Goal: Information Seeking & Learning: Check status

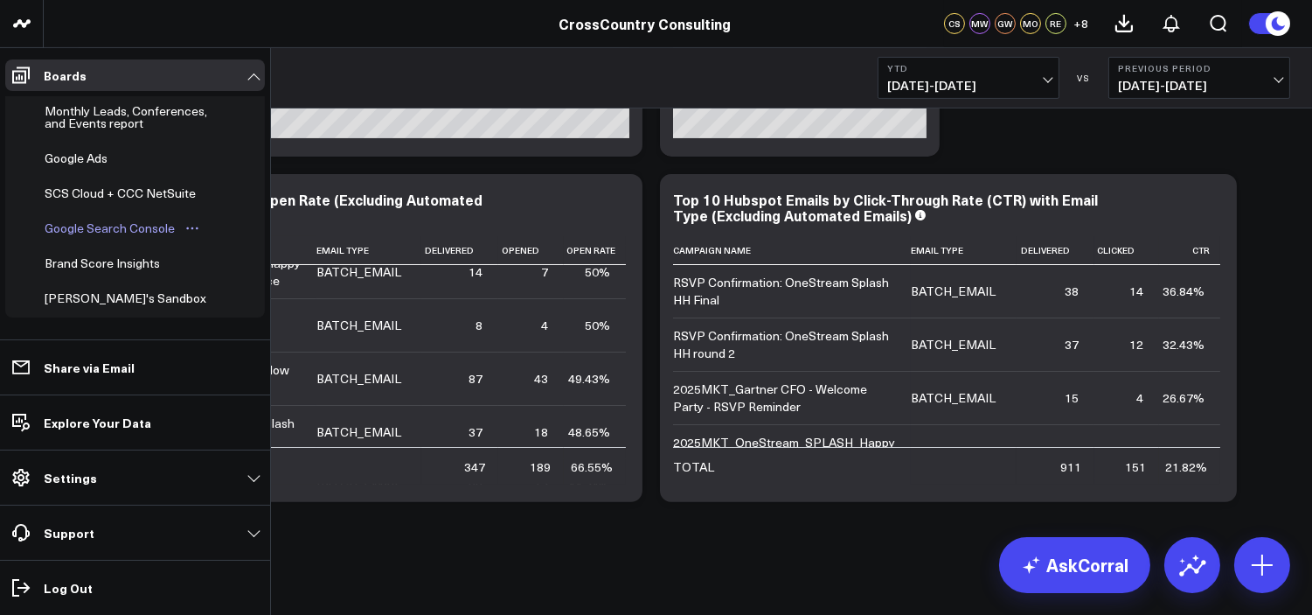
scroll to position [555, 0]
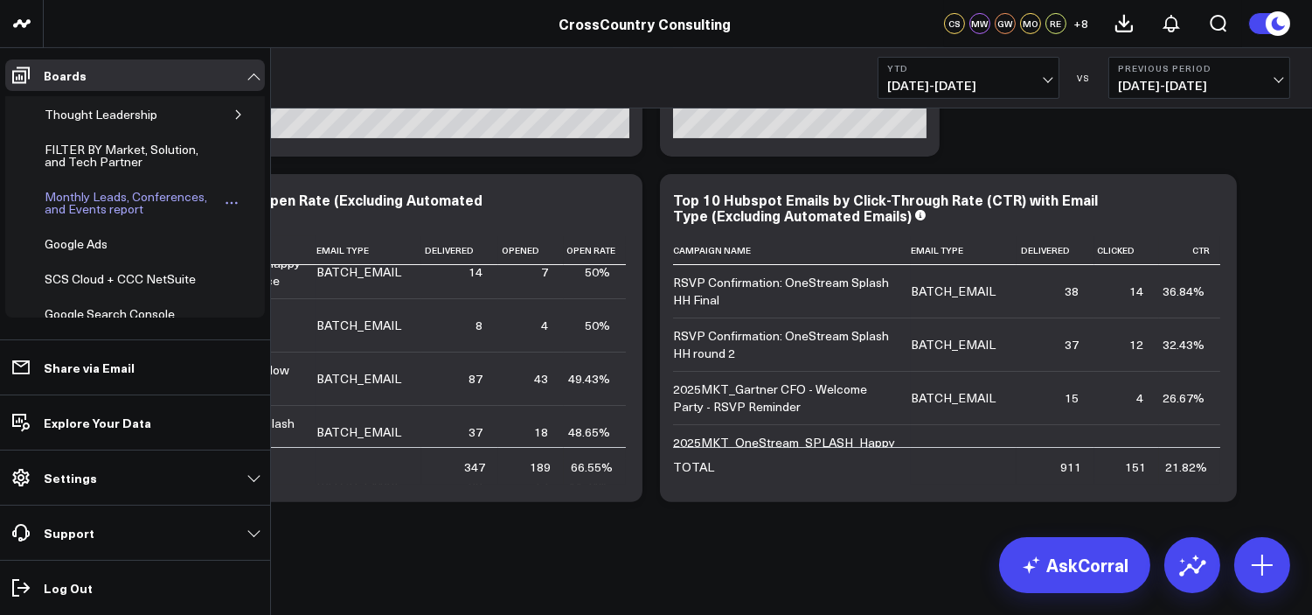
click at [94, 213] on div "Monthly Leads, Conferences, and Events report" at bounding box center [131, 202] width 183 height 33
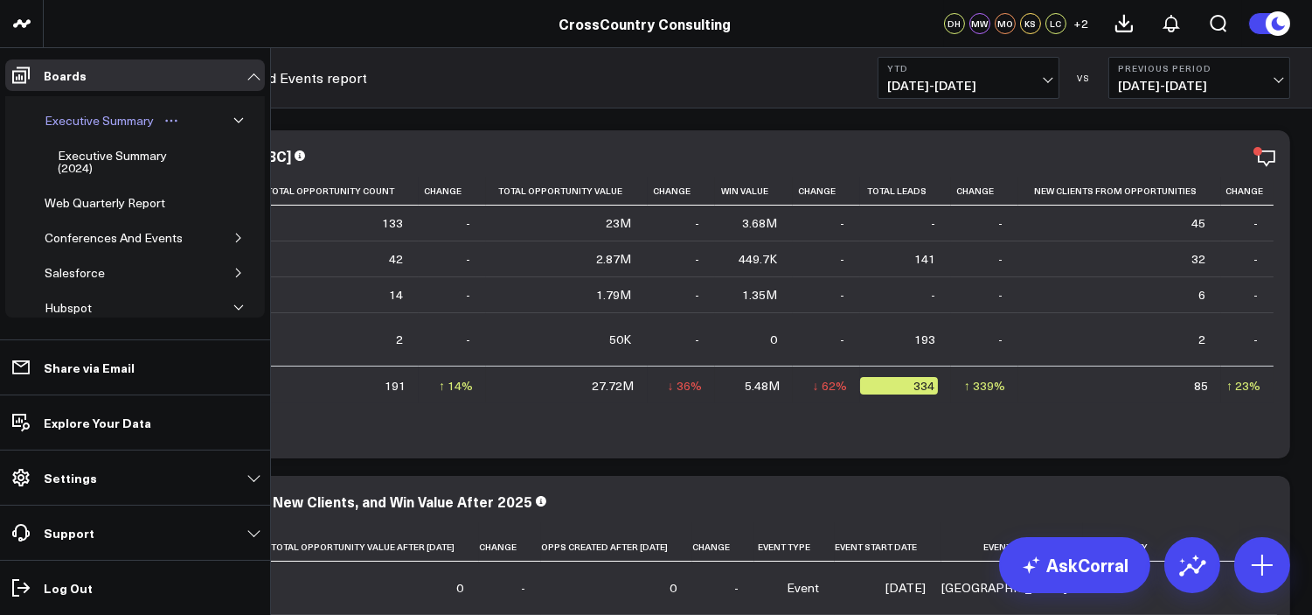
click at [93, 115] on div "Executive Summary" at bounding box center [99, 120] width 118 height 21
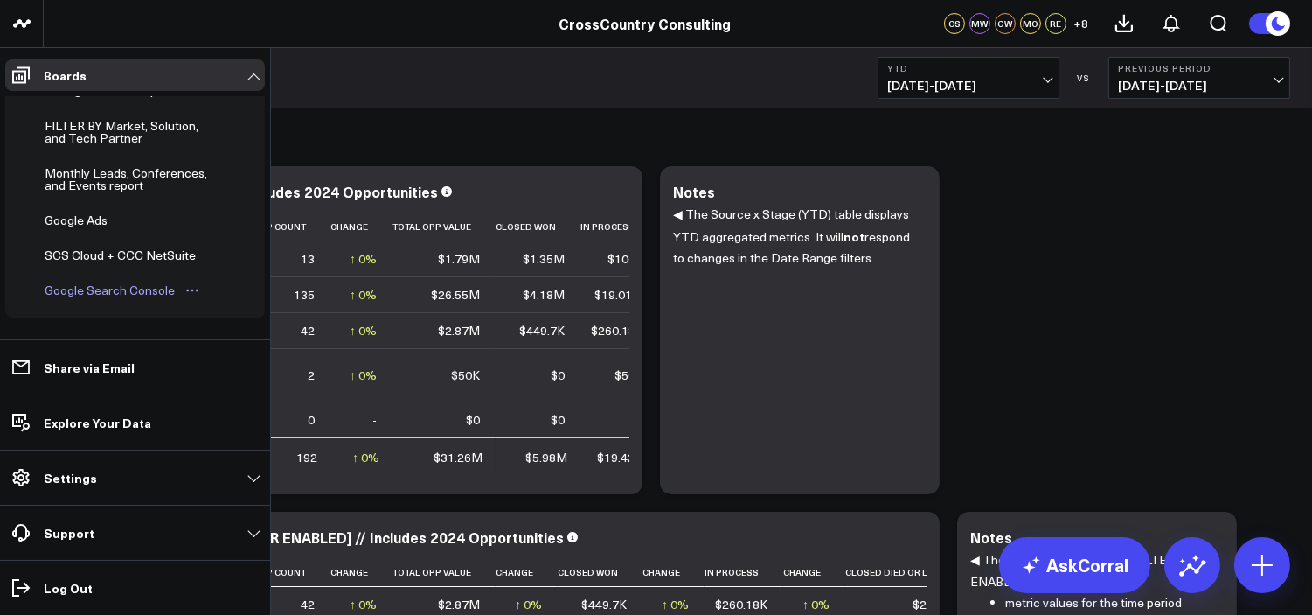
scroll to position [578, 0]
click at [92, 188] on div "Monthly Leads, Conferences, and Events report" at bounding box center [131, 179] width 183 height 33
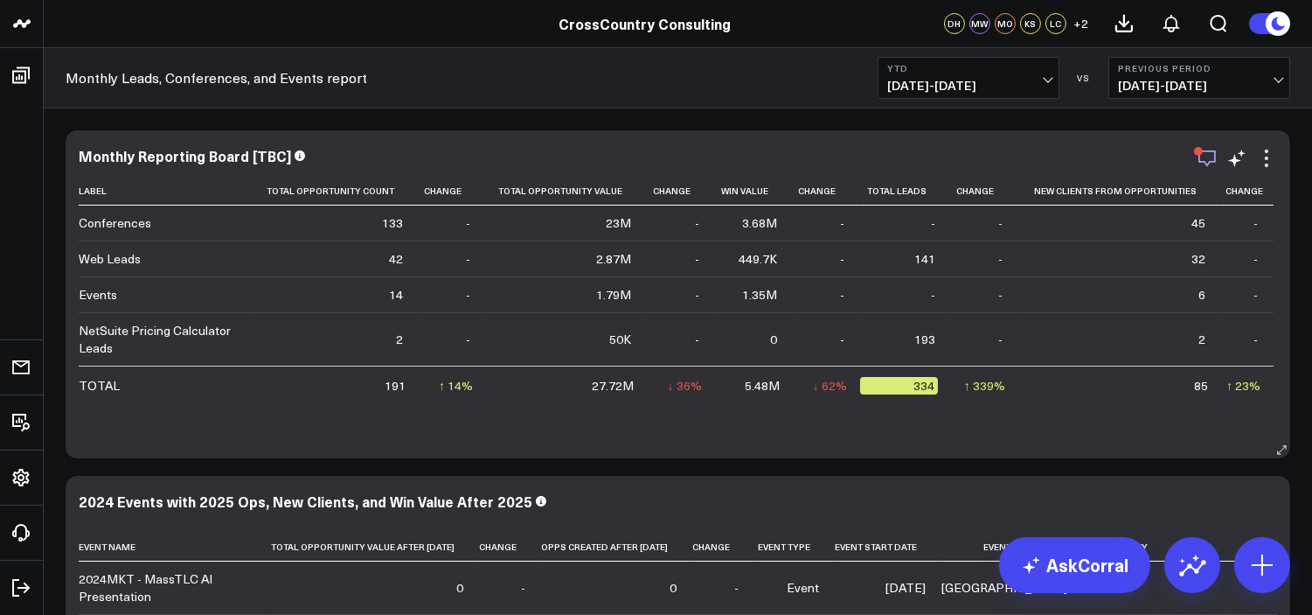
click at [1201, 164] on icon "button" at bounding box center [1207, 158] width 21 height 21
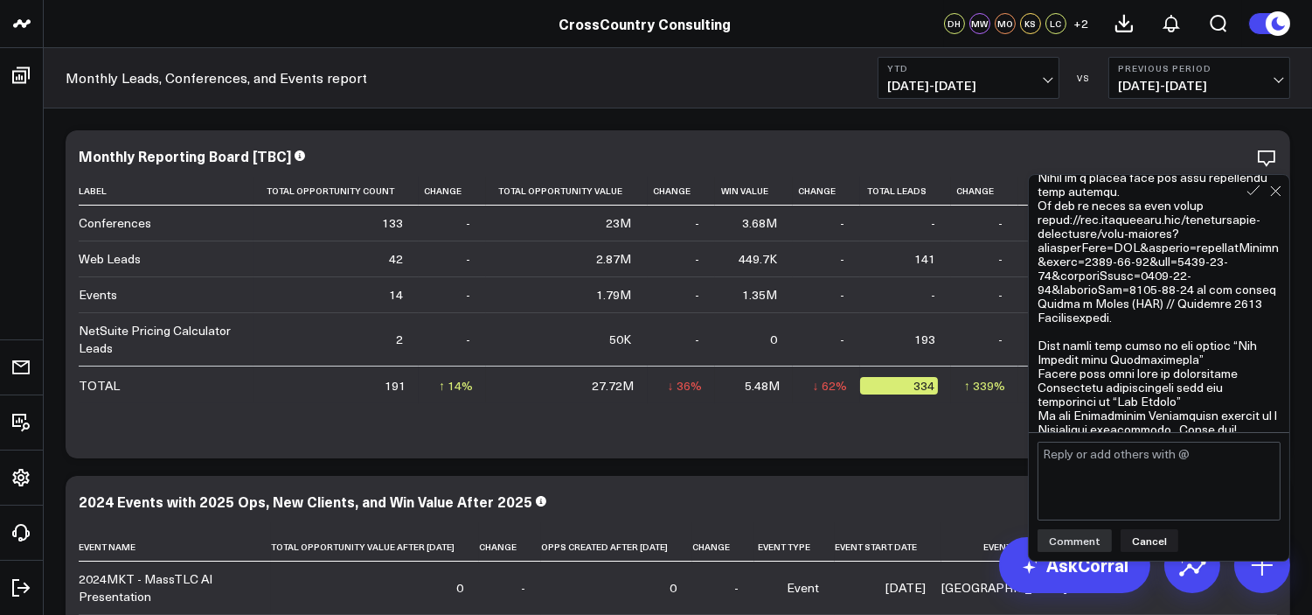
scroll to position [1840, 0]
click at [674, 144] on div "Monthly Reporting Board [TBC] Label Total Opportunity Count Change Total Opport…" at bounding box center [678, 294] width 1225 height 328
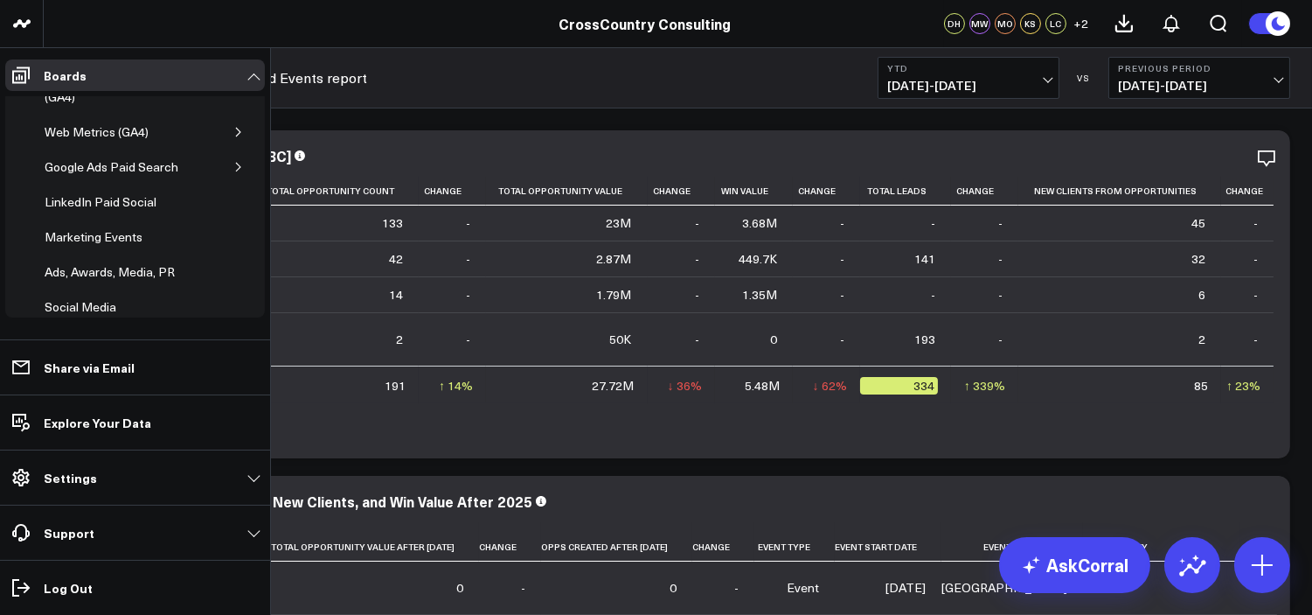
scroll to position [700, 0]
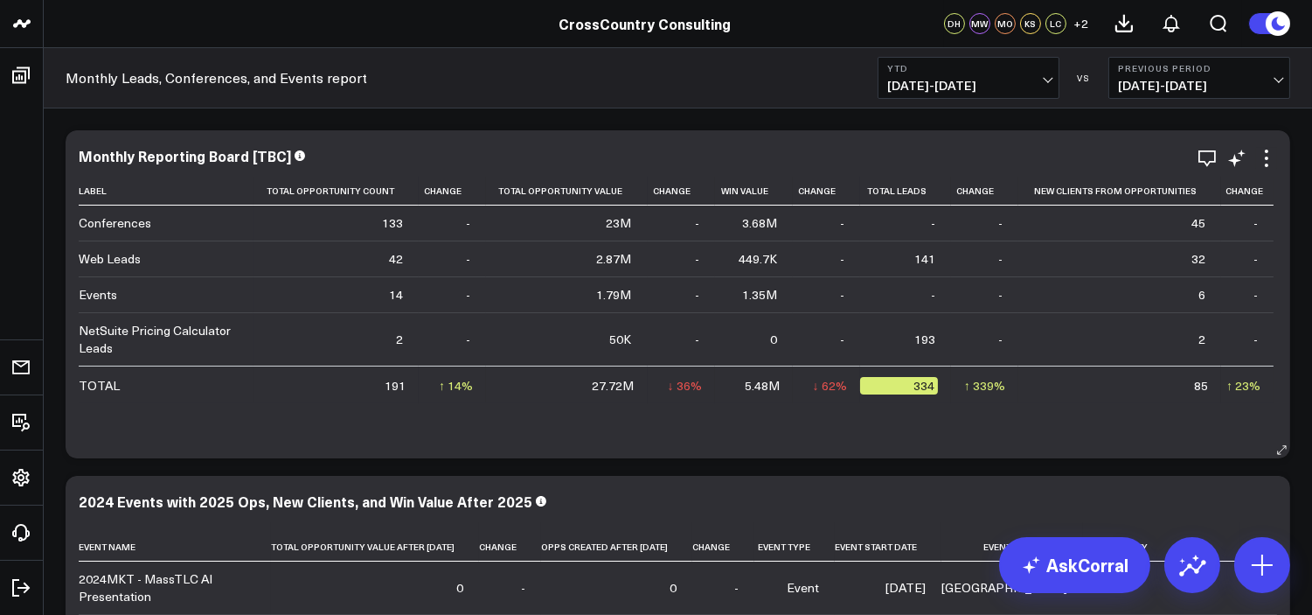
click at [1209, 171] on div "Monthly Reporting Board [TBC] Label Total Opportunity Count Change Total Opport…" at bounding box center [678, 294] width 1199 height 293
click at [1206, 151] on icon "button" at bounding box center [1207, 158] width 17 height 17
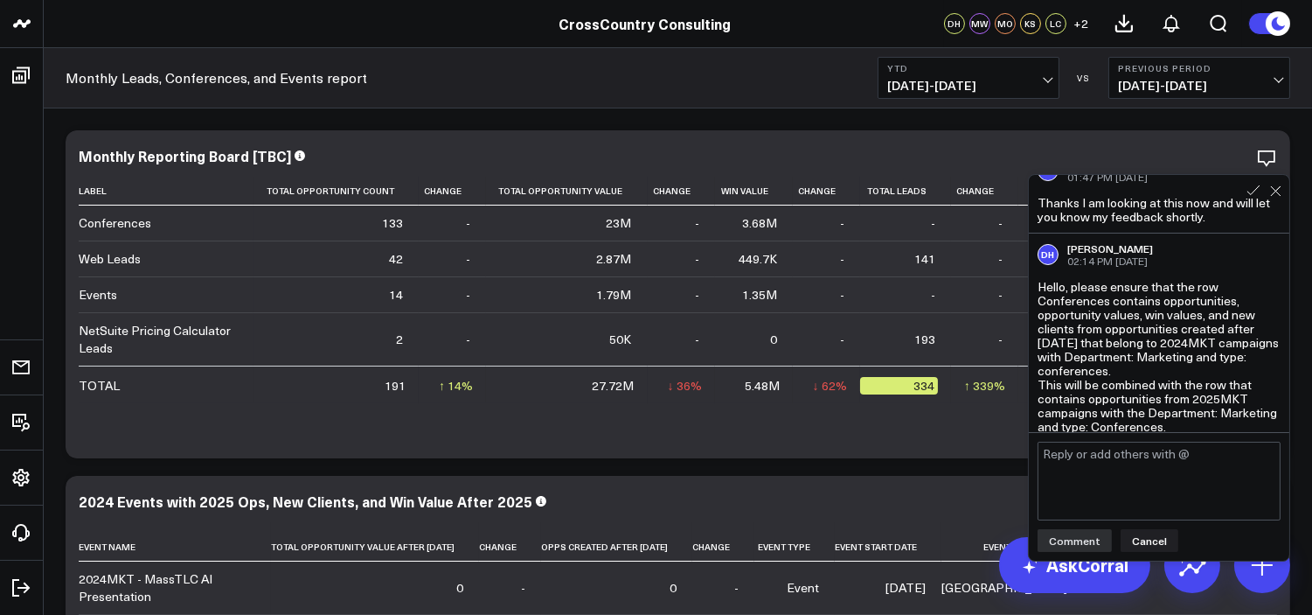
scroll to position [1, 0]
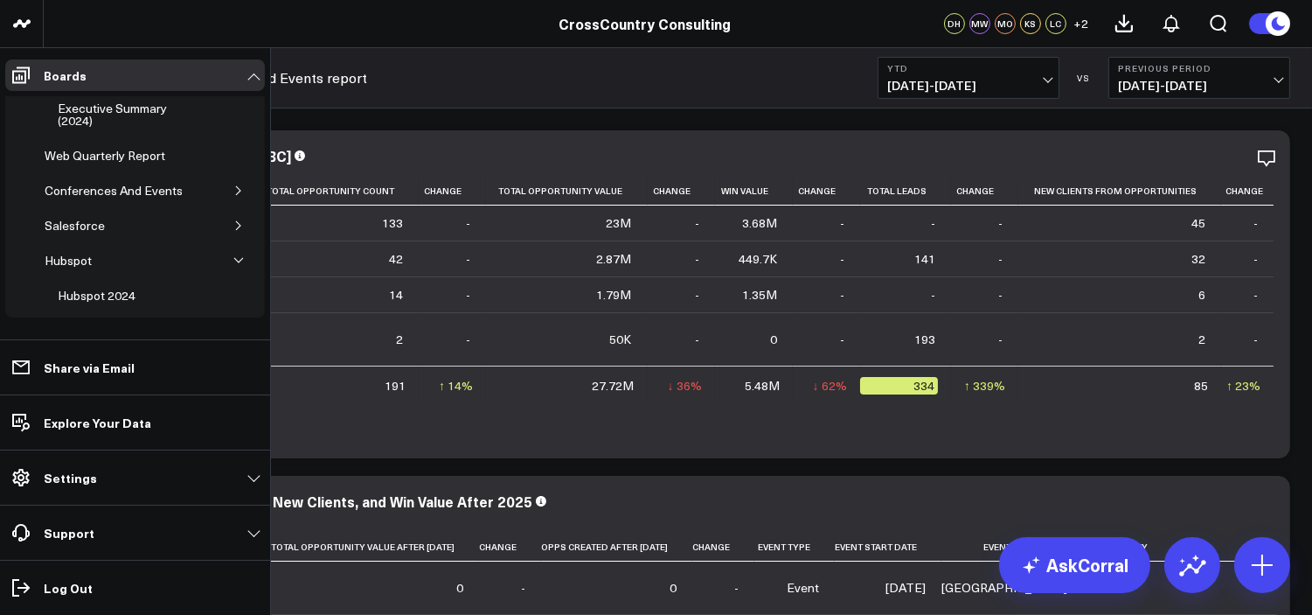
scroll to position [50, 0]
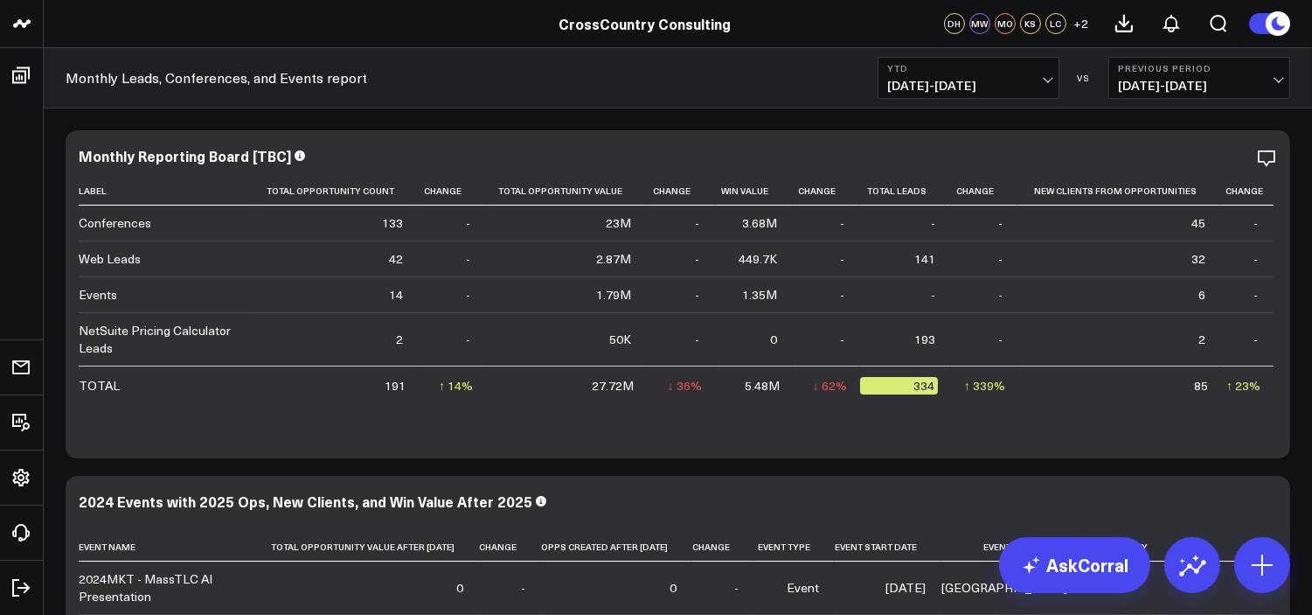
click at [971, 86] on span "[DATE] - [DATE]" at bounding box center [968, 86] width 163 height 14
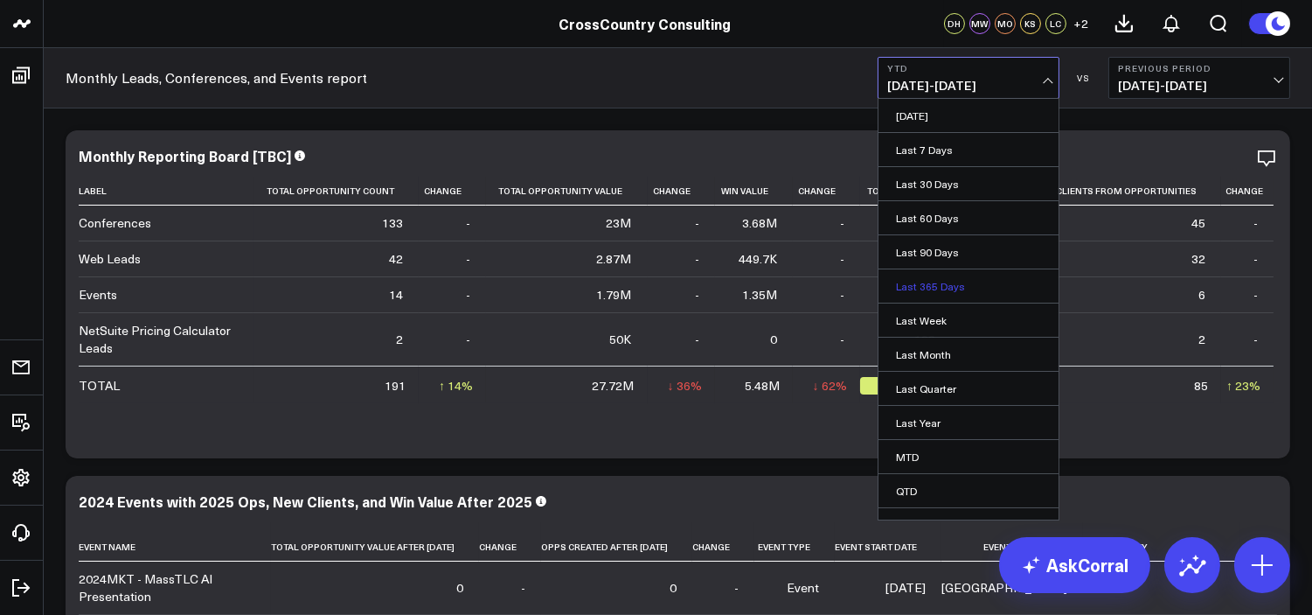
scroll to position [56, 0]
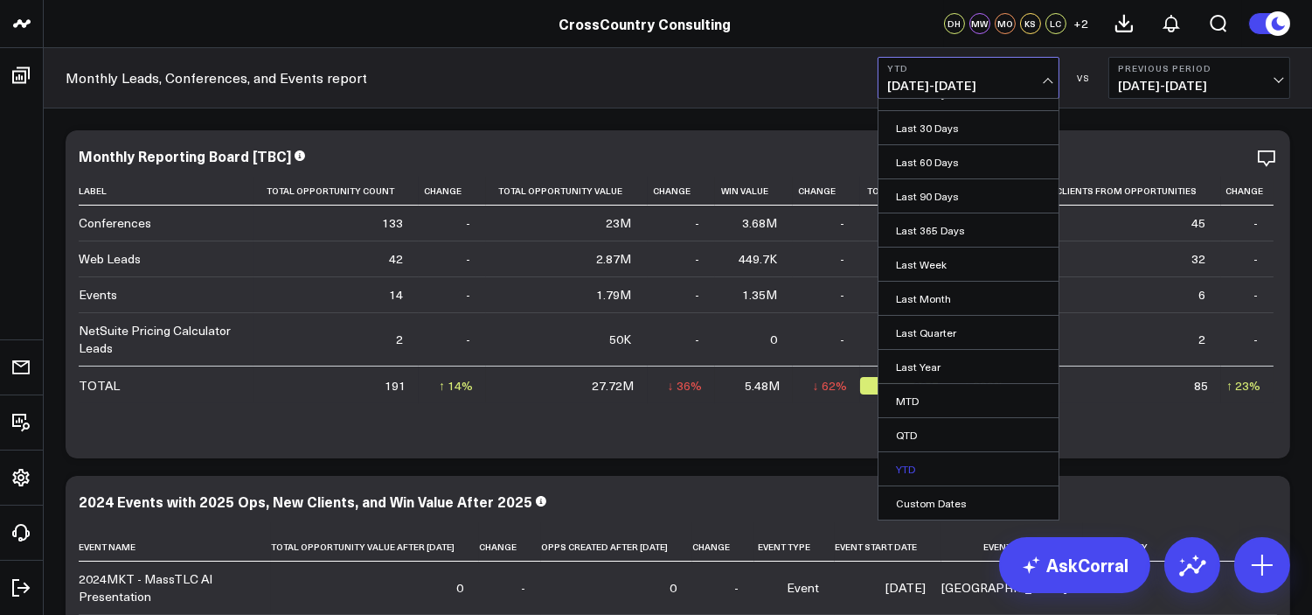
click at [965, 465] on link "YTD" at bounding box center [969, 468] width 180 height 33
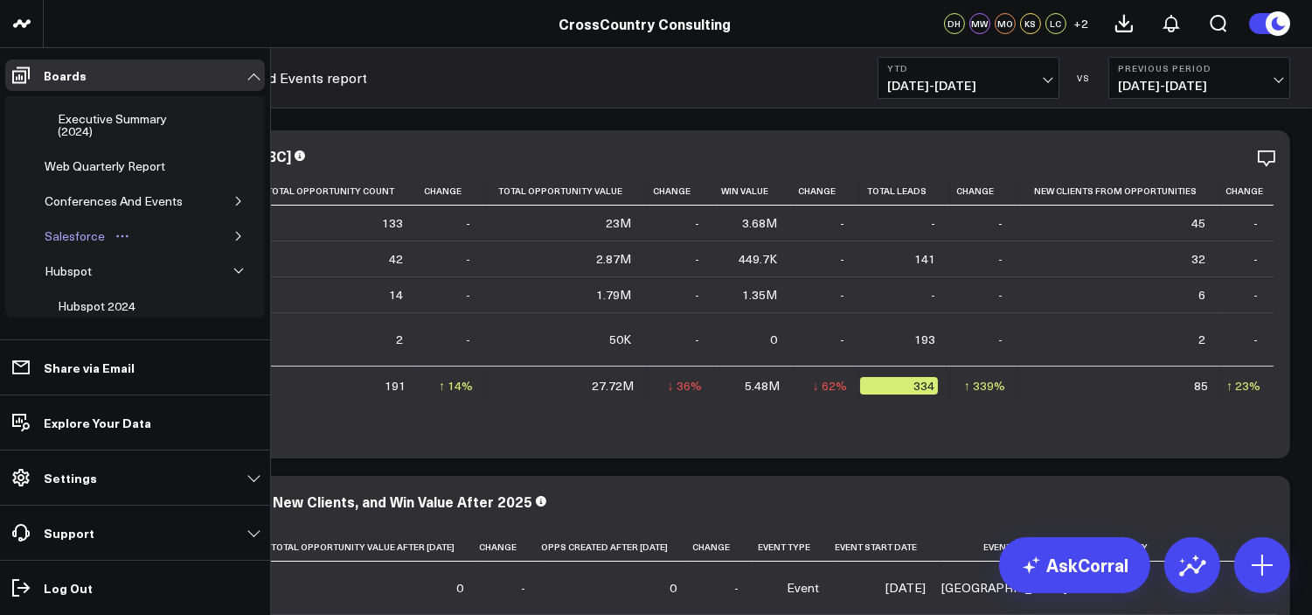
scroll to position [45, 0]
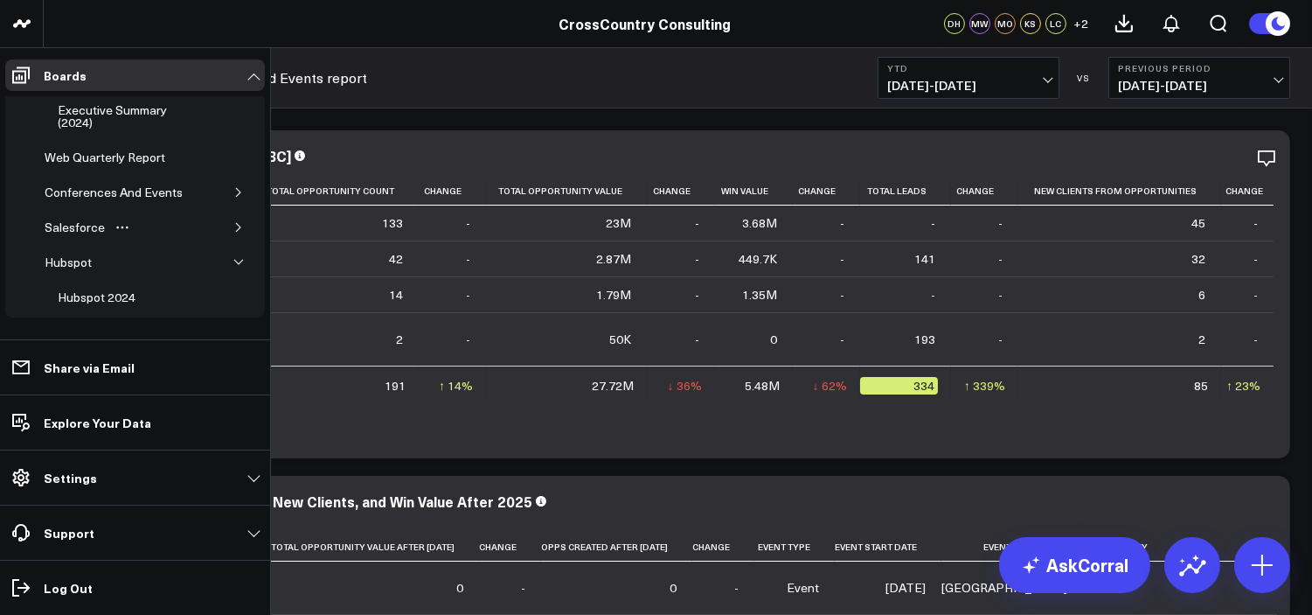
click at [230, 226] on button "button" at bounding box center [238, 227] width 17 height 17
click at [99, 275] on div "Salesforce Marketing Dashboard (2025)" at bounding box center [132, 268] width 158 height 33
